Goal: Find specific page/section: Locate a particular part of the current website

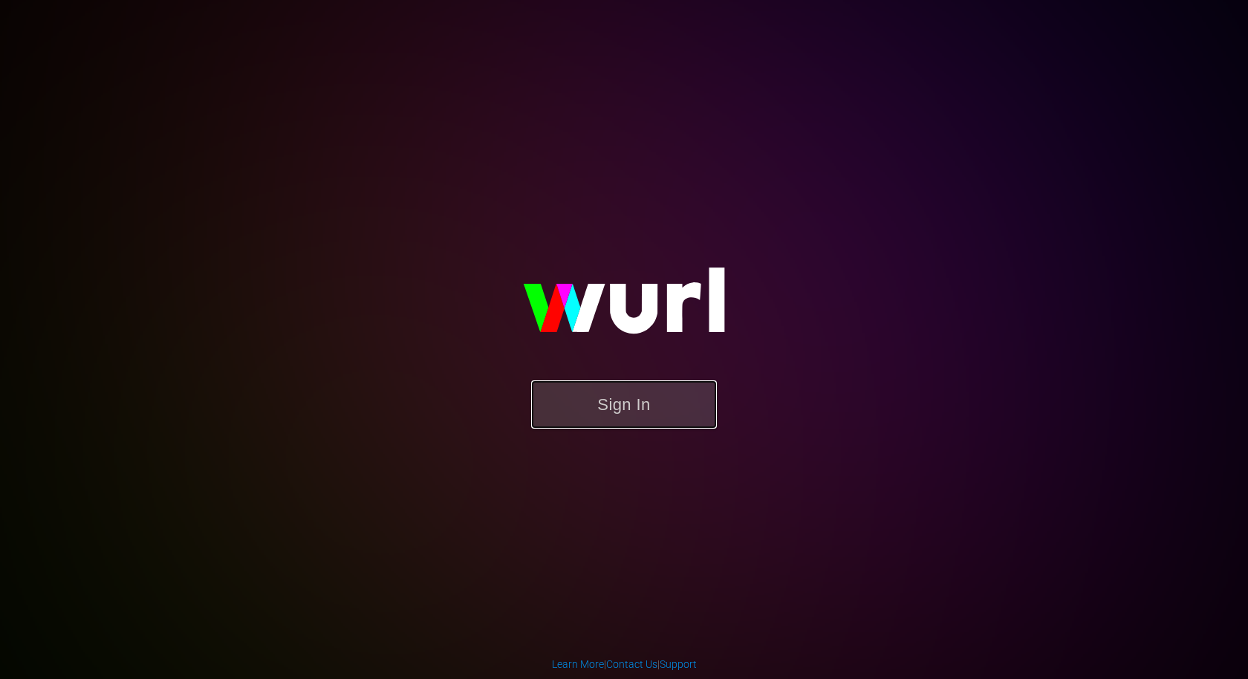
click at [572, 404] on button "Sign In" at bounding box center [624, 404] width 186 height 48
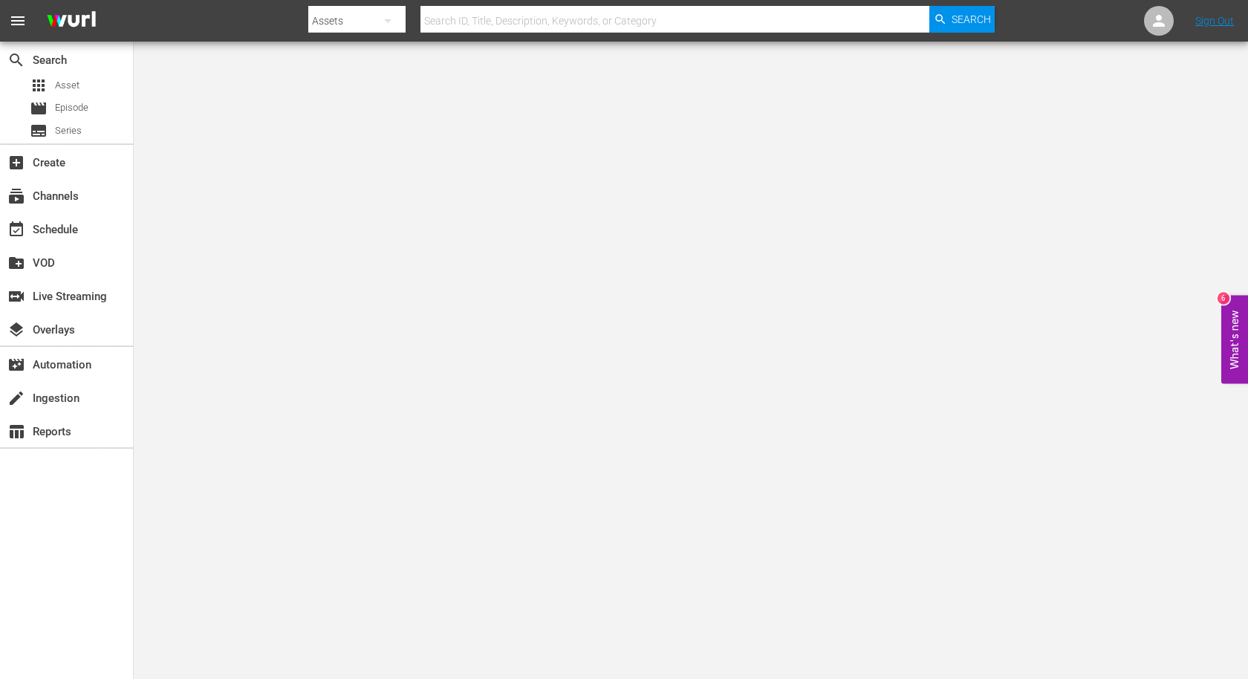
click at [506, 26] on input "text" at bounding box center [674, 21] width 509 height 36
paste input "AMCNVR0000036985"
type input "AMCNVR0000036985"
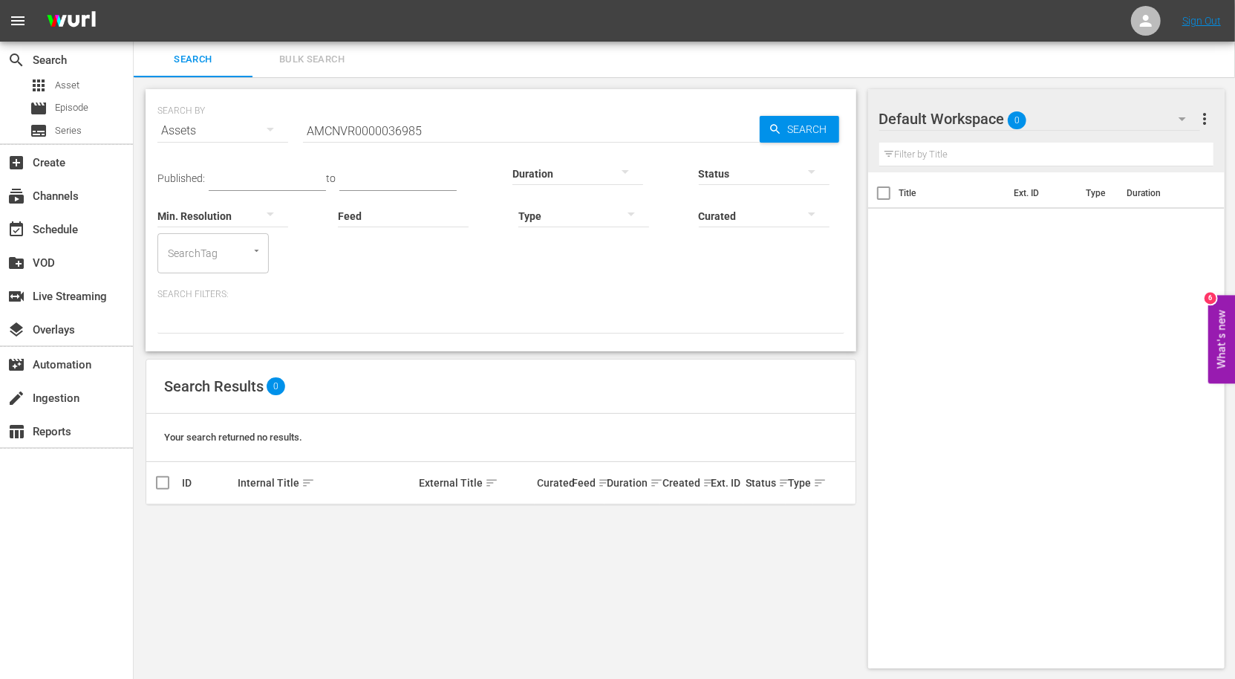
click at [484, 123] on input "AMCNVR0000036985" at bounding box center [531, 131] width 457 height 36
type input "Double Cross"
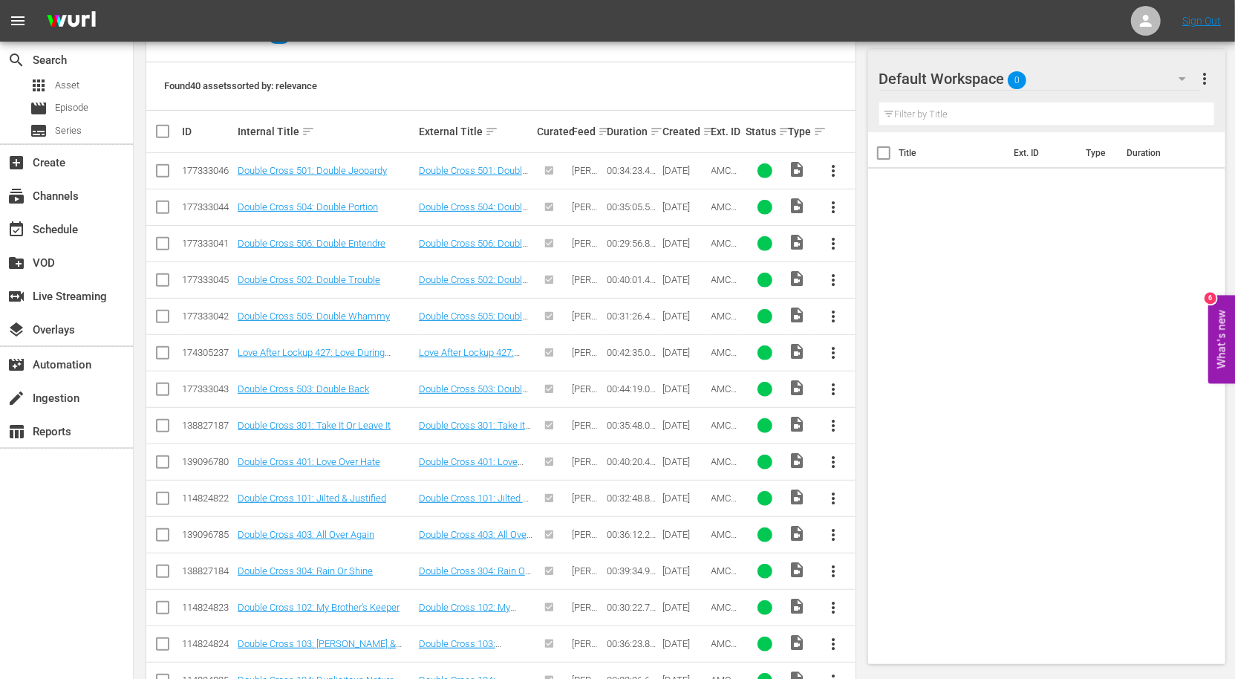
scroll to position [226, 0]
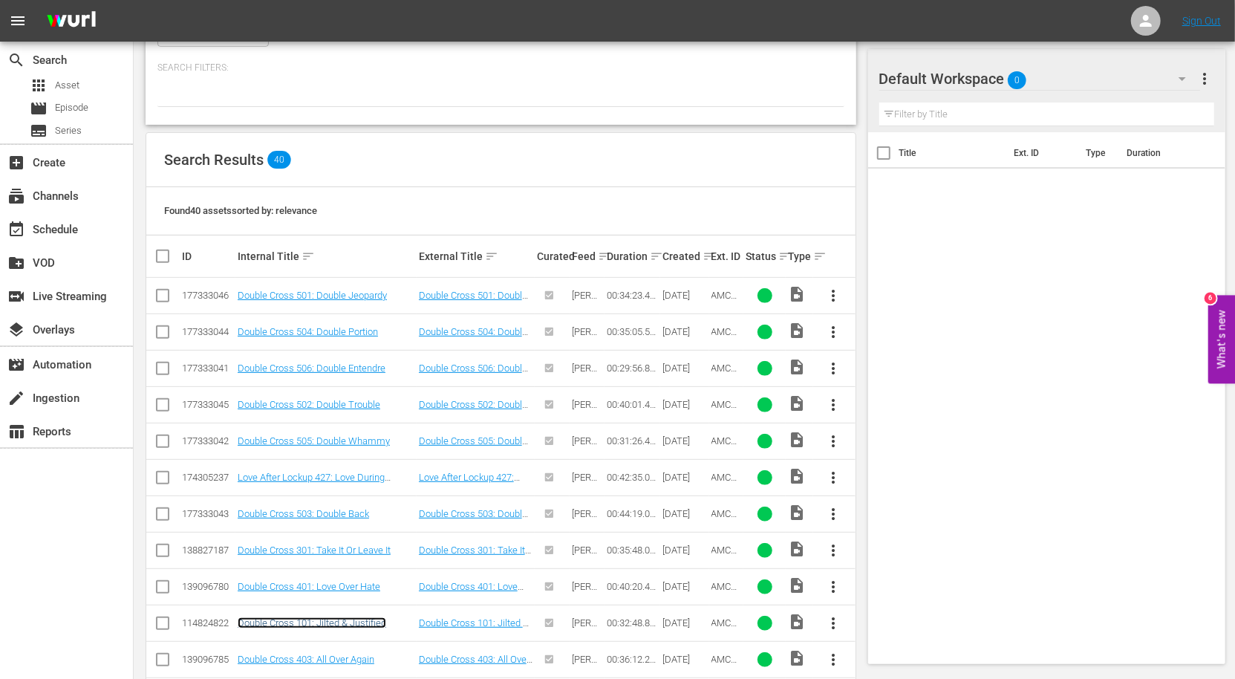
click at [259, 617] on link "Double Cross 101: Jilted & Justified" at bounding box center [312, 622] width 149 height 11
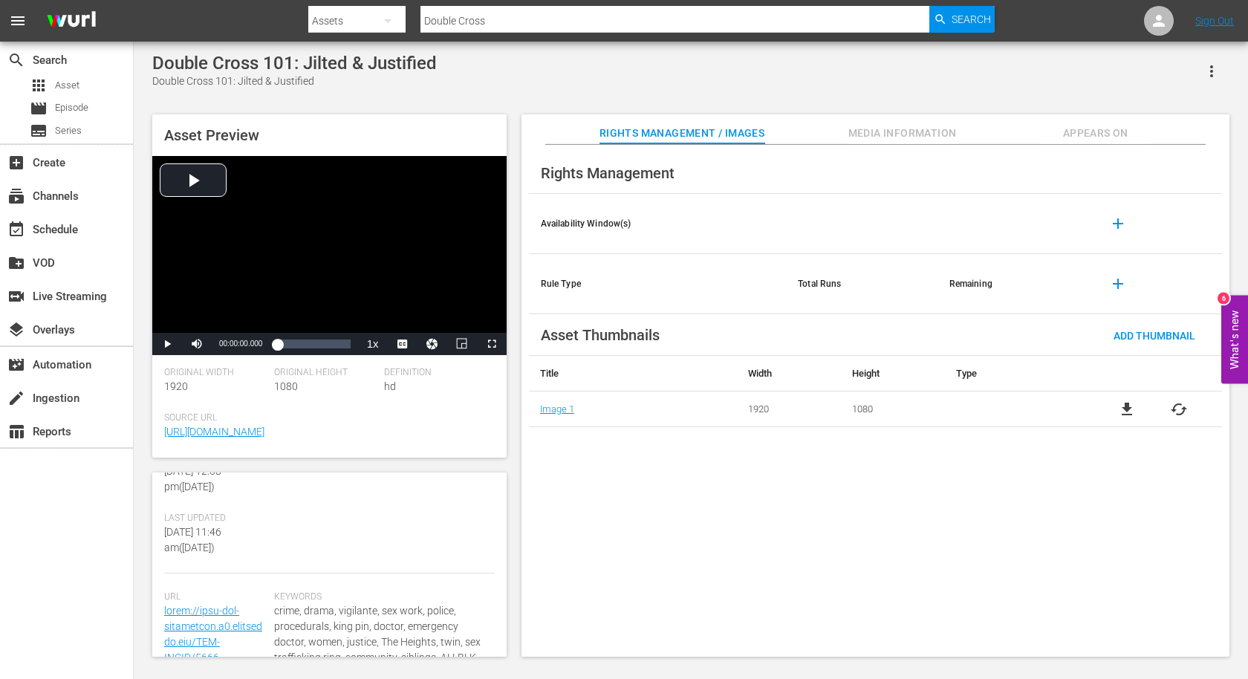
scroll to position [408, 0]
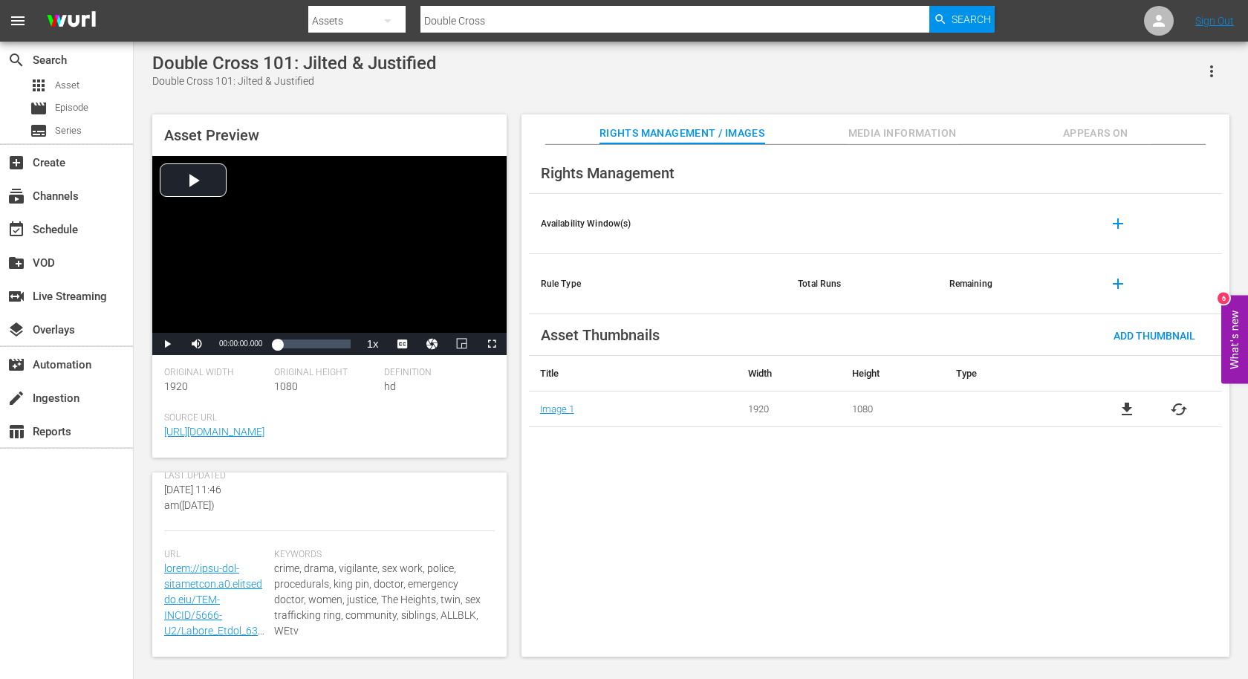
click at [850, 128] on span "Media Information" at bounding box center [902, 133] width 111 height 19
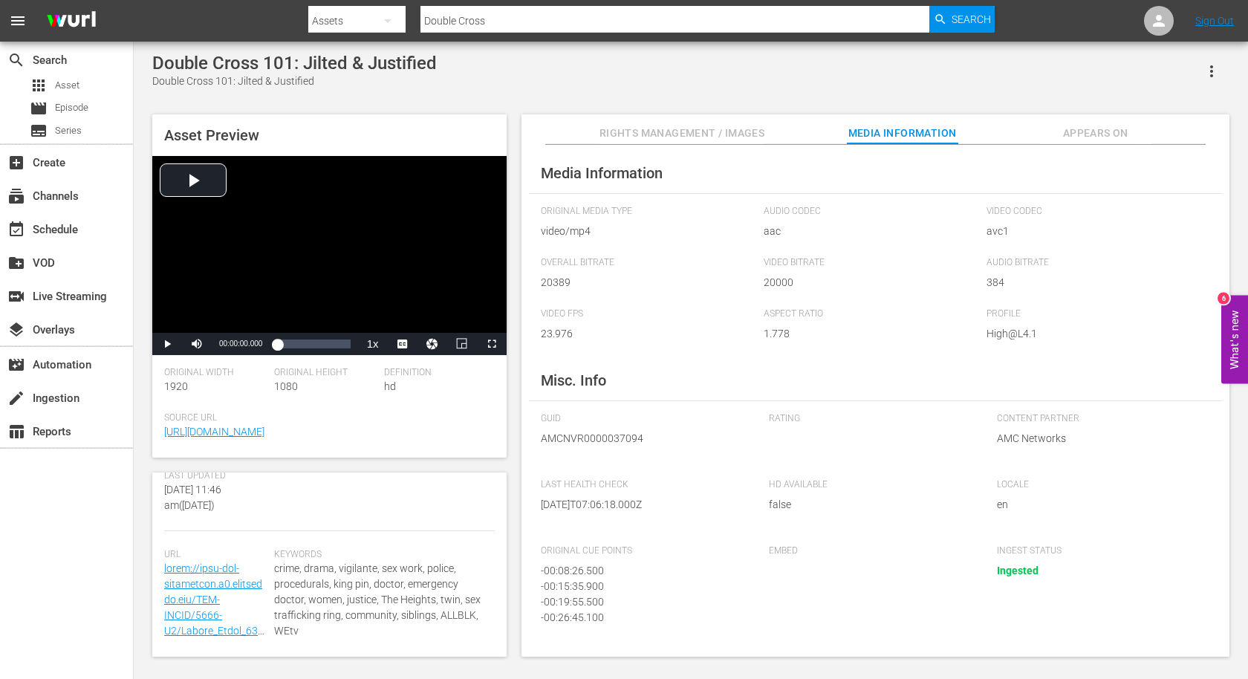
scroll to position [58, 0]
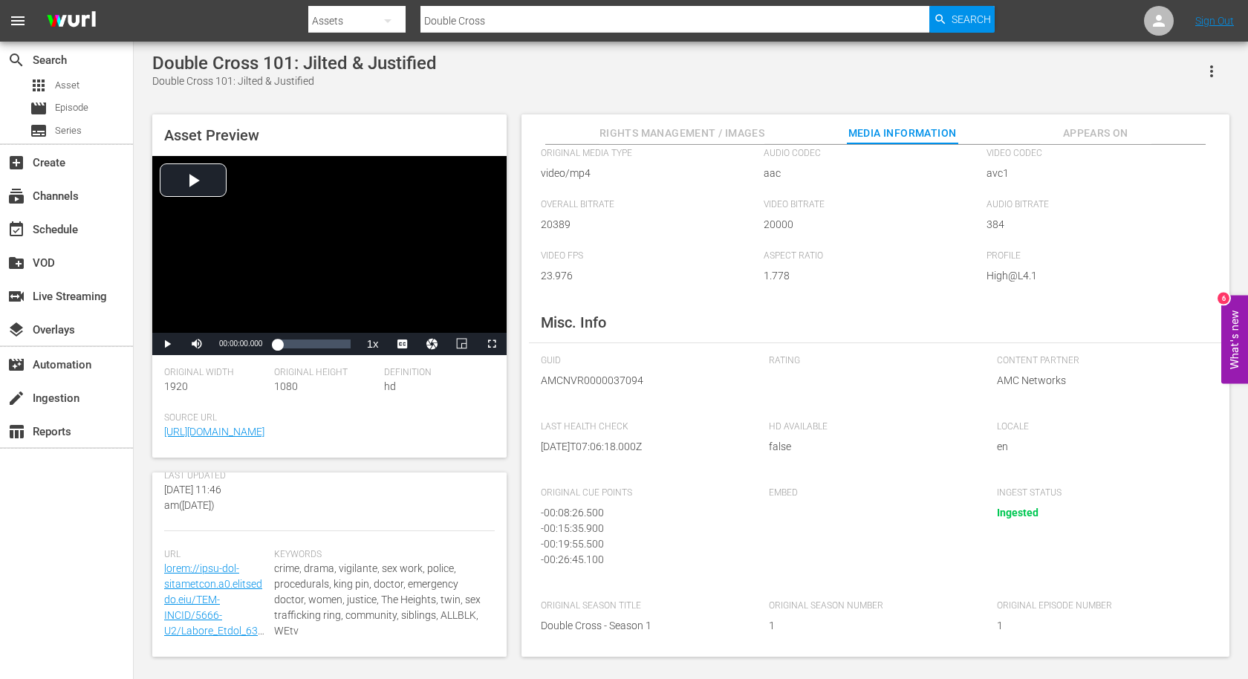
click at [762, 123] on button "Rights Management / Images" at bounding box center [681, 129] width 165 height 30
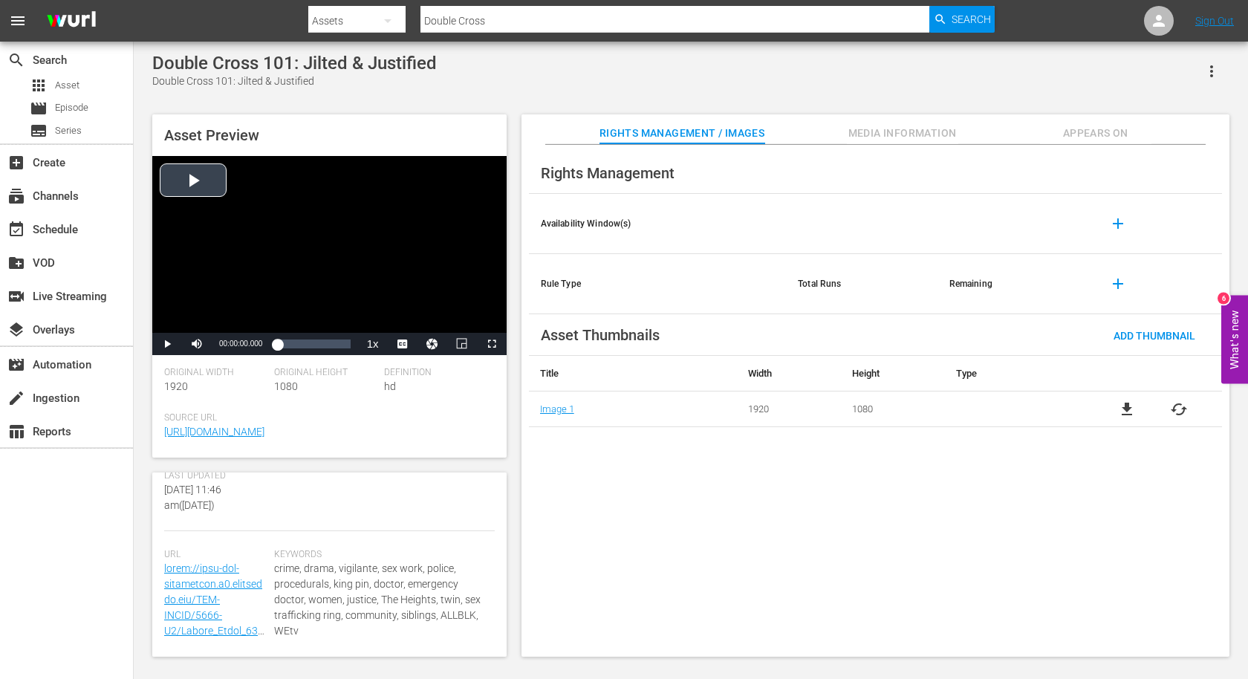
click at [197, 166] on div "Video Player" at bounding box center [329, 244] width 354 height 177
click at [167, 344] on span "Video Player" at bounding box center [167, 344] width 0 height 0
